Goal: Task Accomplishment & Management: Manage account settings

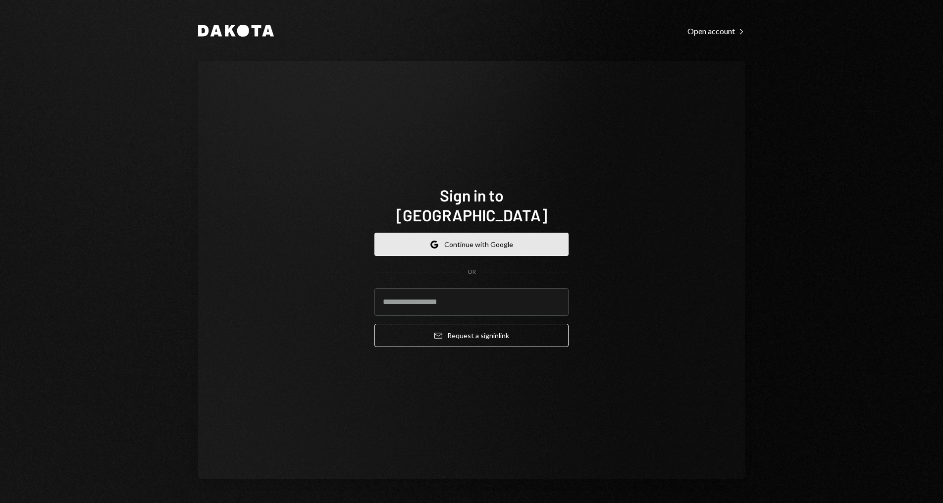
click at [497, 234] on button "Google Continue with Google" at bounding box center [472, 244] width 194 height 23
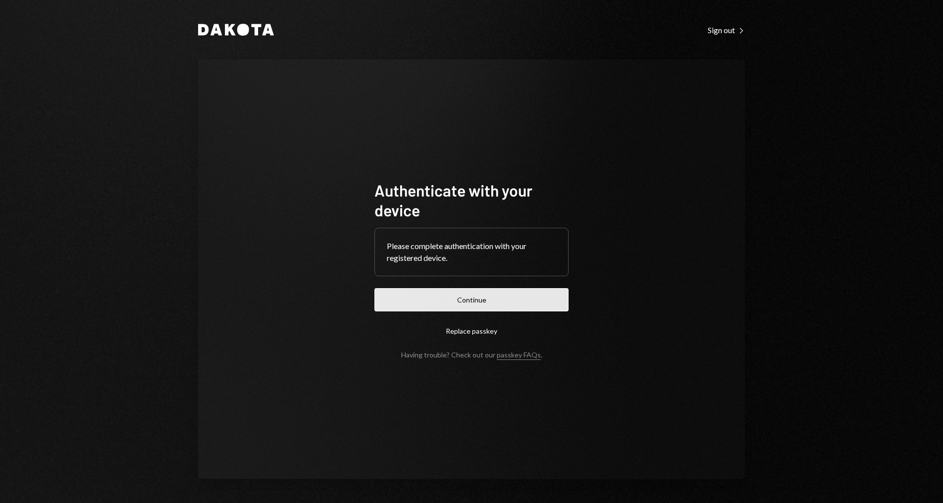
click at [472, 302] on button "Continue" at bounding box center [472, 299] width 194 height 23
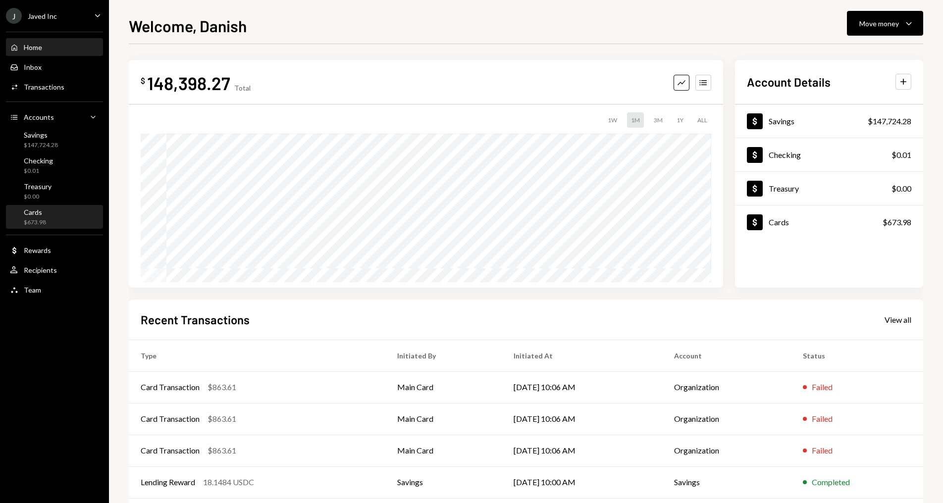
click at [77, 223] on div "Cards $673.98" at bounding box center [54, 217] width 89 height 19
